Goal: Task Accomplishment & Management: Use online tool/utility

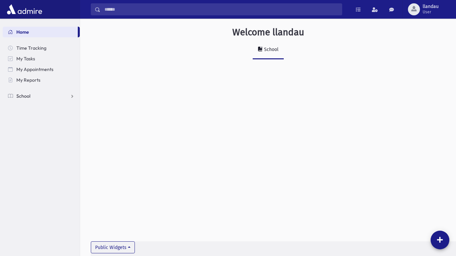
click at [22, 99] on link "School" at bounding box center [41, 96] width 77 height 11
click at [36, 115] on span "Attendance" at bounding box center [32, 118] width 25 height 6
click at [37, 126] on link "Entry" at bounding box center [41, 128] width 77 height 11
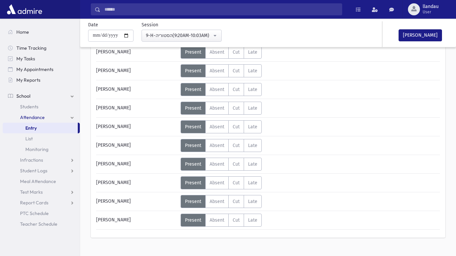
scroll to position [237, 0]
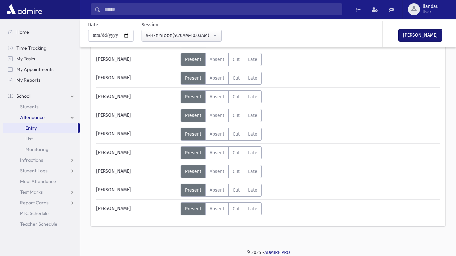
click at [414, 39] on button "[PERSON_NAME]" at bounding box center [420, 35] width 43 height 12
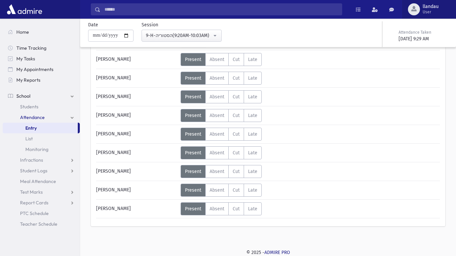
click at [440, 0] on button "llandau User" at bounding box center [429, 9] width 54 height 19
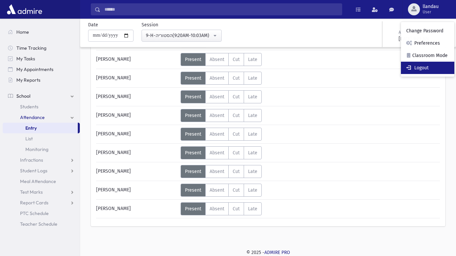
click at [419, 69] on link "Logout" at bounding box center [427, 68] width 53 height 12
